Goal: Task Accomplishment & Management: Use online tool/utility

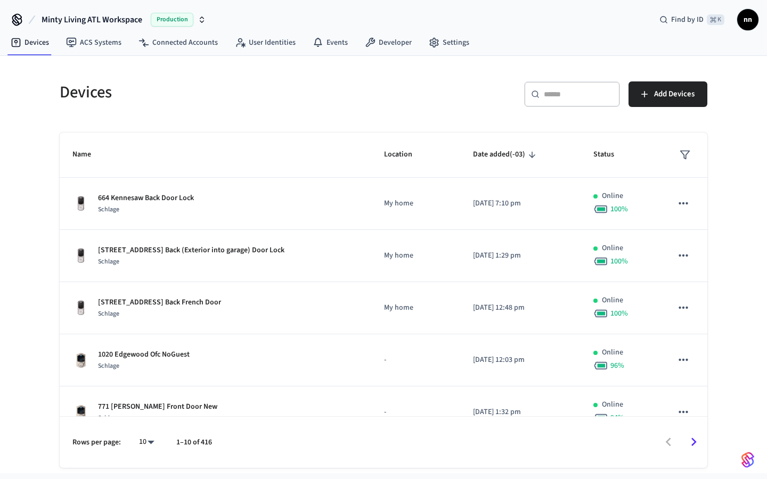
click at [555, 99] on input "text" at bounding box center [578, 94] width 69 height 11
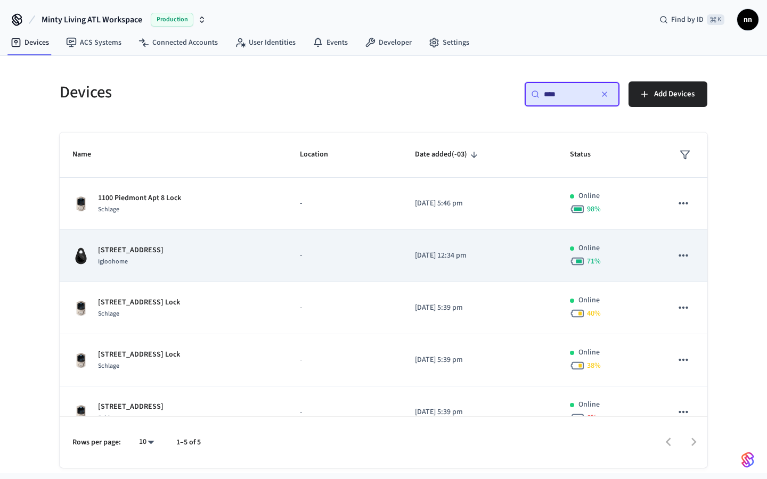
type input "****"
click at [258, 261] on div "1100 Piedmont Lock Box 2 Igloohome" at bounding box center [173, 256] width 202 height 22
click at [257, 258] on div "1100 Piedmont Lock Box 2 Igloohome" at bounding box center [173, 256] width 202 height 22
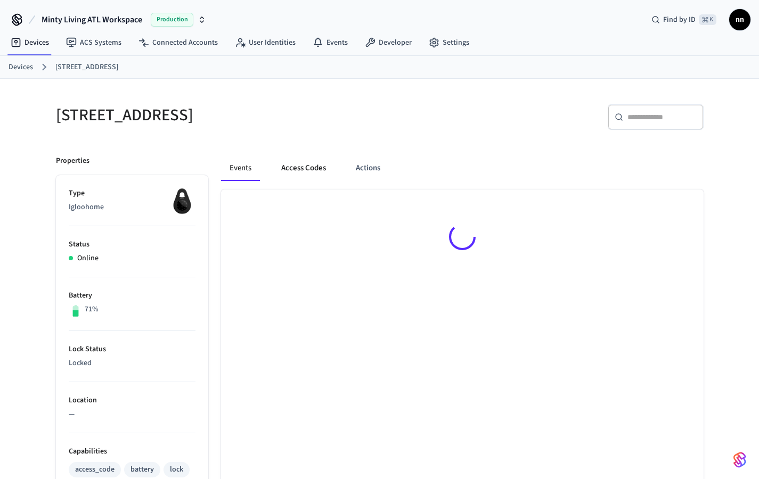
click at [293, 163] on button "Access Codes" at bounding box center [304, 168] width 62 height 26
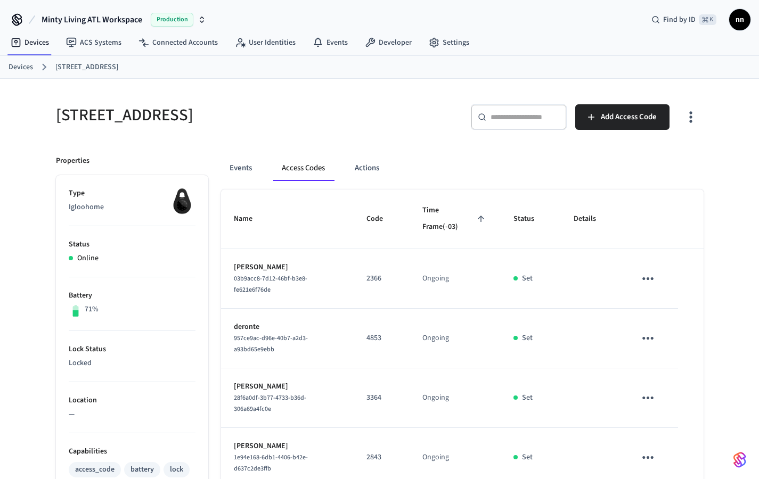
click at [25, 71] on link "Devices" at bounding box center [21, 67] width 24 height 11
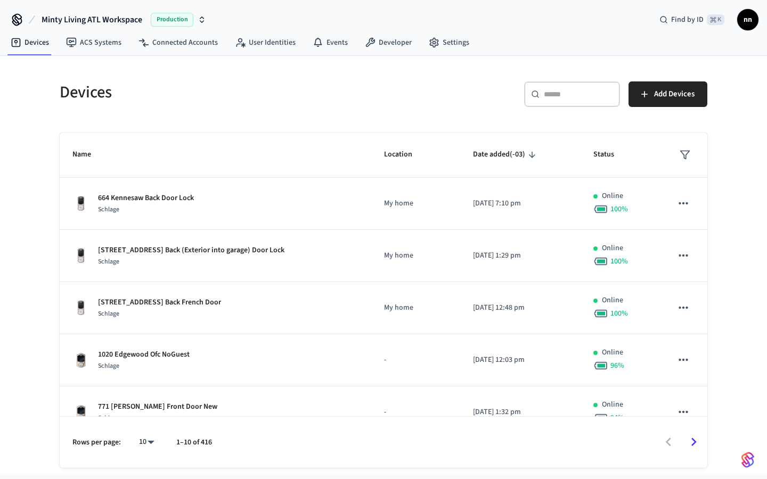
click at [24, 67] on div "Devices ​ ​ Add Devices Name Location Date added (-03) Status 664 Kennesaw Back…" at bounding box center [383, 264] width 767 height 417
click at [570, 93] on input "text" at bounding box center [578, 94] width 69 height 11
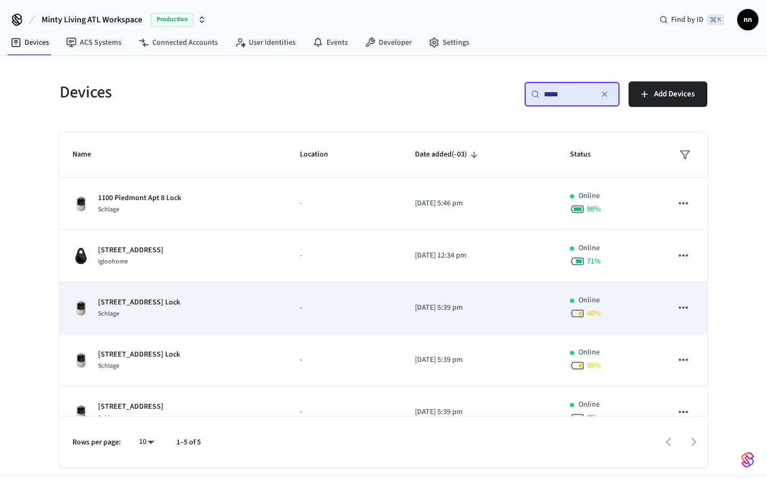
type input "****"
click at [324, 309] on p "-" at bounding box center [344, 307] width 89 height 11
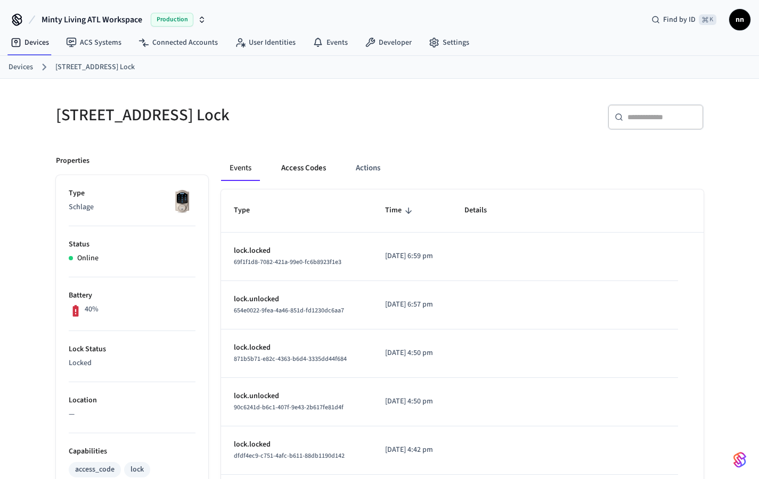
click at [309, 169] on button "Access Codes" at bounding box center [304, 168] width 62 height 26
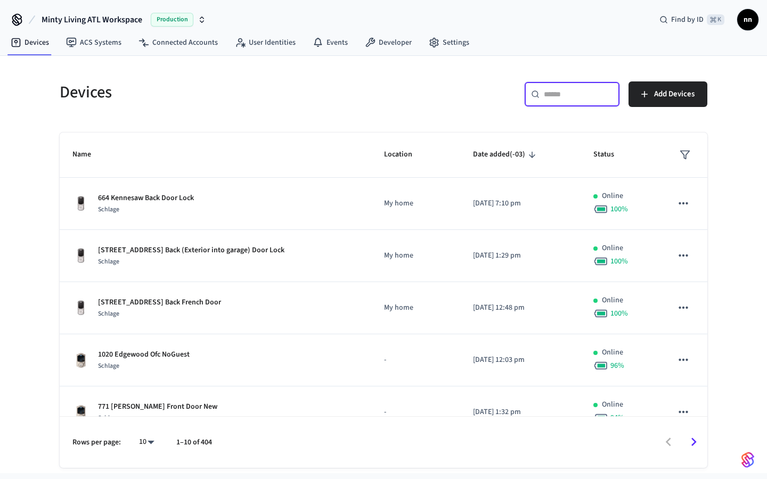
click at [546, 98] on input "text" at bounding box center [578, 94] width 69 height 11
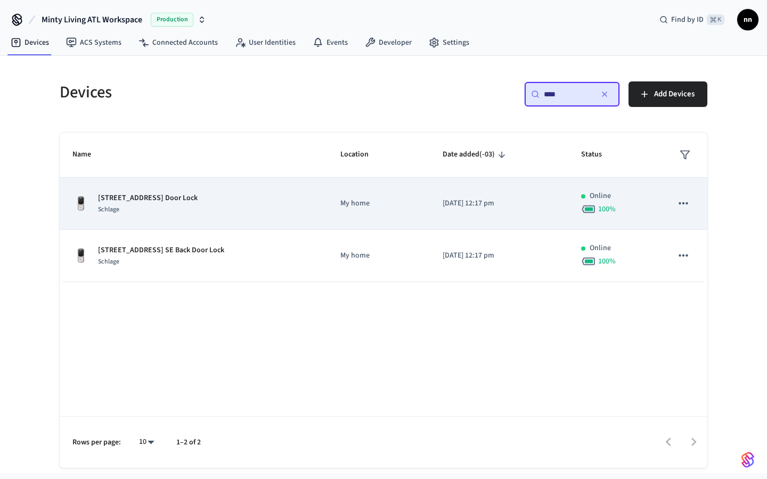
type input "***"
click at [187, 207] on div "Schlage" at bounding box center [148, 209] width 100 height 11
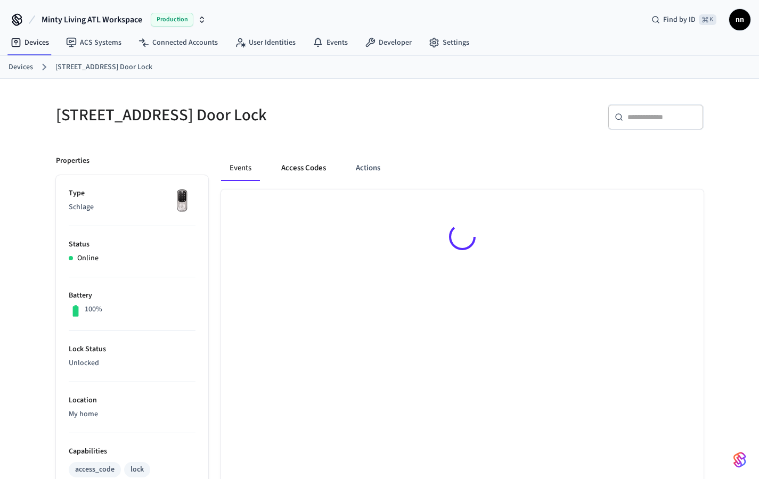
click at [294, 162] on button "Access Codes" at bounding box center [304, 168] width 62 height 26
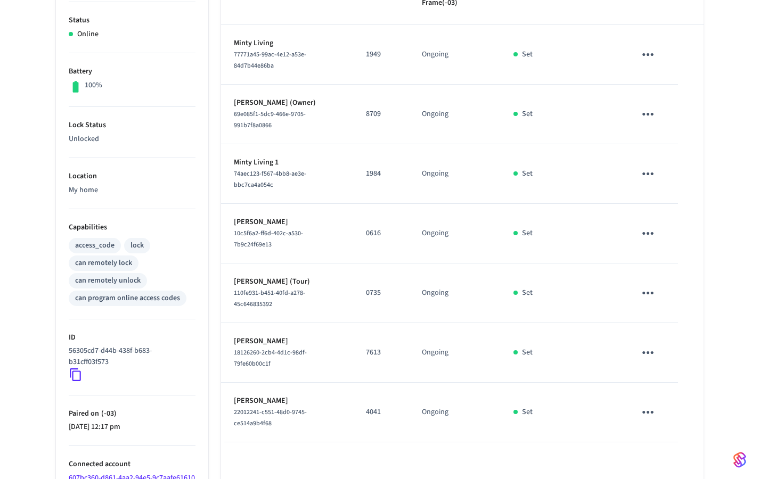
scroll to position [251, 0]
